Goal: Task Accomplishment & Management: Use online tool/utility

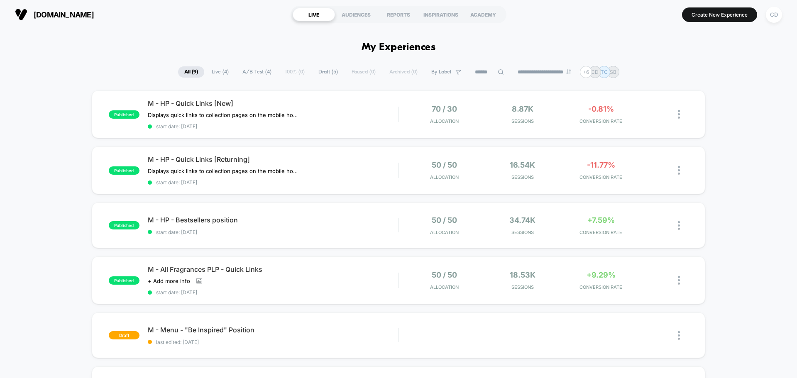
click at [324, 71] on span "Draft ( 5 )" at bounding box center [328, 71] width 32 height 11
